Goal: Navigation & Orientation: Find specific page/section

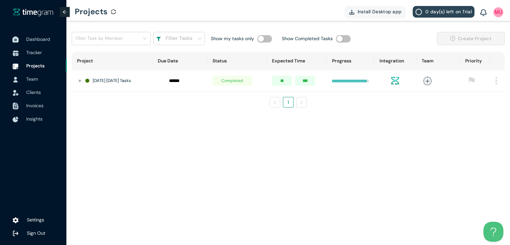
click at [33, 38] on span "Dashboard" at bounding box center [38, 39] width 24 height 6
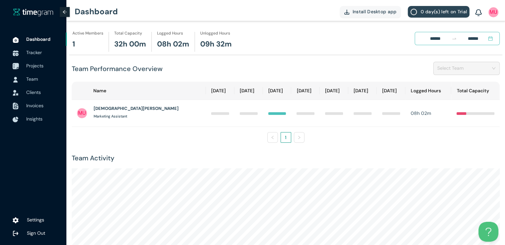
click at [36, 66] on span "Projects" at bounding box center [34, 66] width 17 height 6
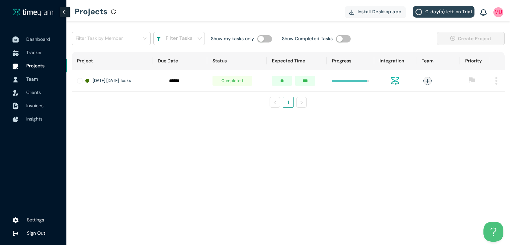
click at [34, 43] on span "Dashboard" at bounding box center [43, 39] width 35 height 13
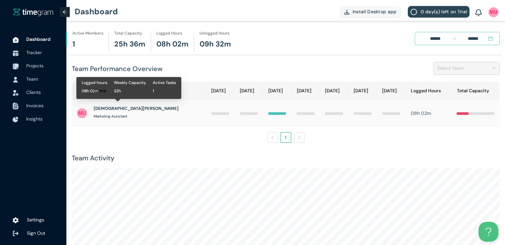
click at [114, 107] on h1 "[DEMOGRAPHIC_DATA][PERSON_NAME]" at bounding box center [136, 108] width 85 height 7
